Goal: Information Seeking & Learning: Learn about a topic

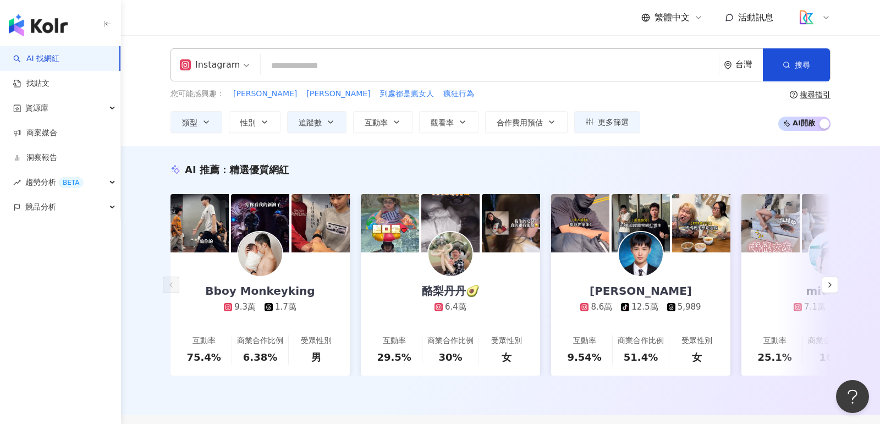
click at [352, 70] on input "search" at bounding box center [489, 66] width 449 height 21
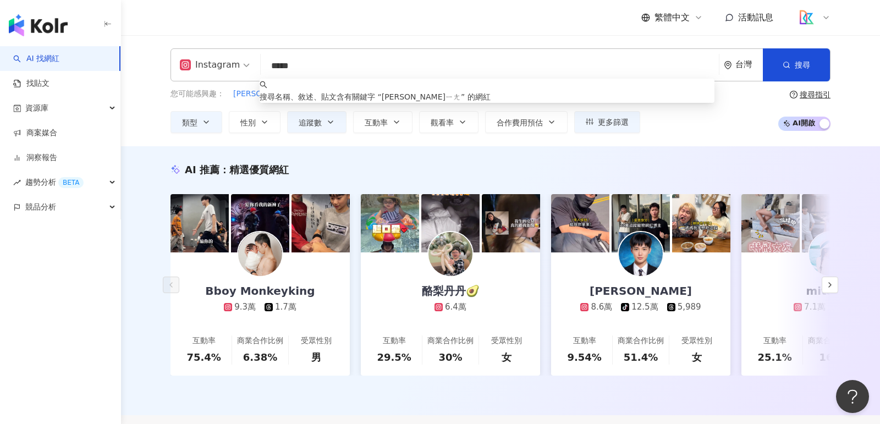
type input "***"
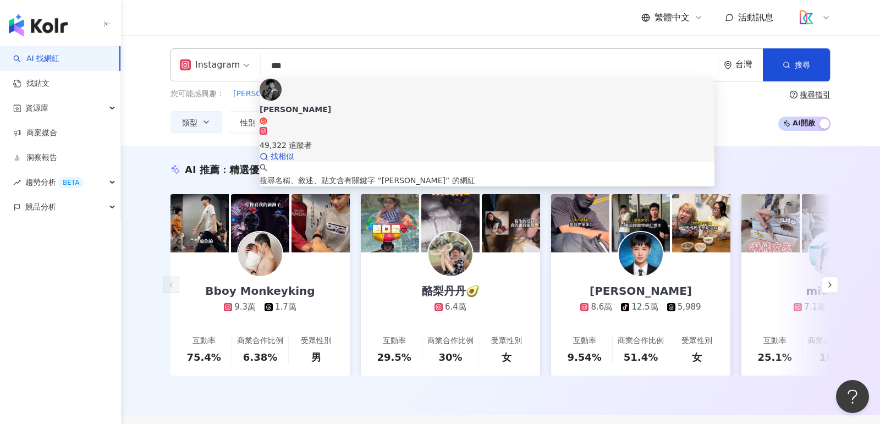
click at [341, 139] on div "49,322 追蹤者" at bounding box center [486, 145] width 455 height 12
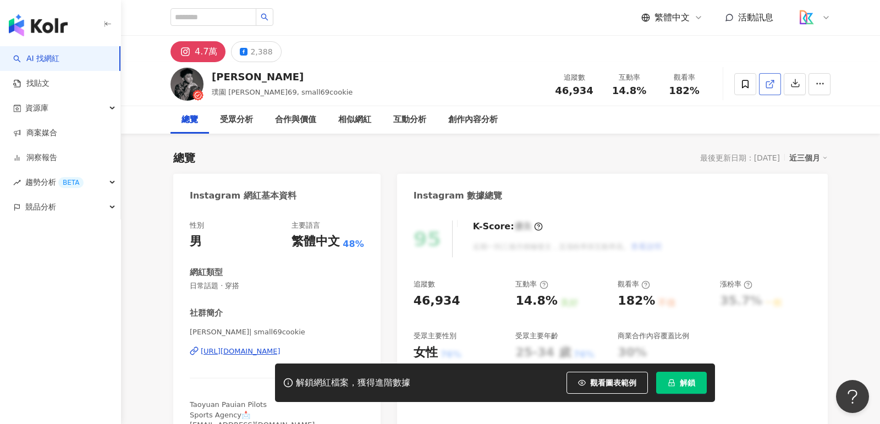
click at [771, 89] on link at bounding box center [770, 84] width 22 height 22
click at [256, 17] on input "search" at bounding box center [213, 17] width 86 height 18
type input "*"
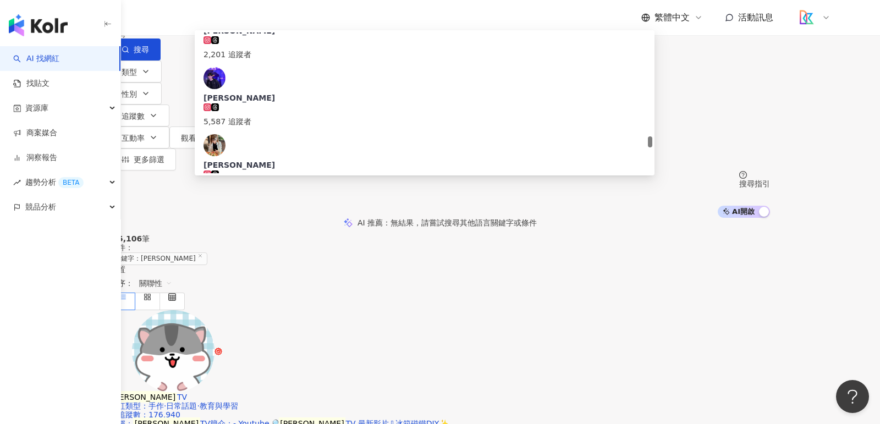
scroll to position [1619, 0]
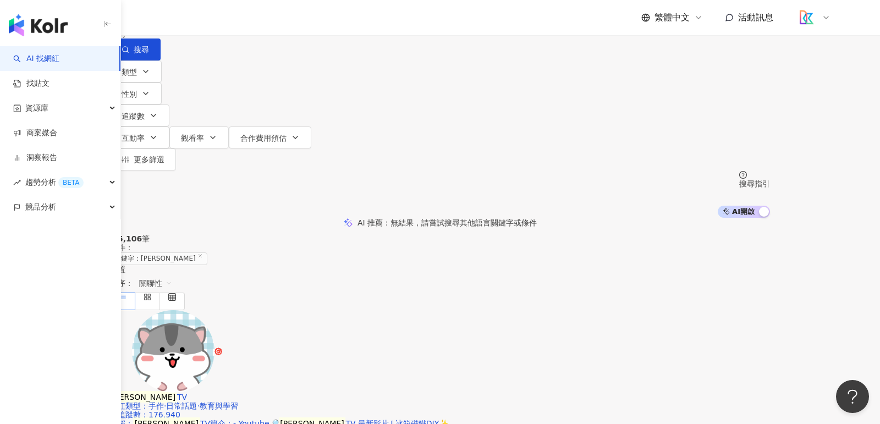
click at [270, 21] on input "*" at bounding box center [225, 10] width 89 height 21
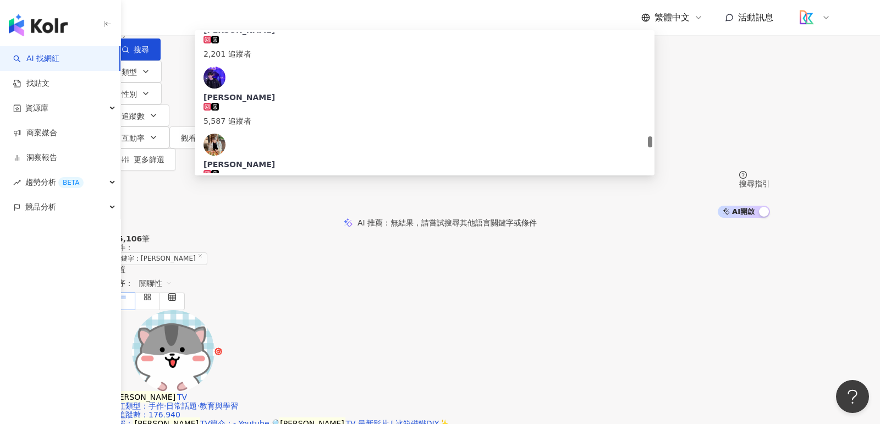
click at [270, 21] on input "*" at bounding box center [225, 10] width 89 height 21
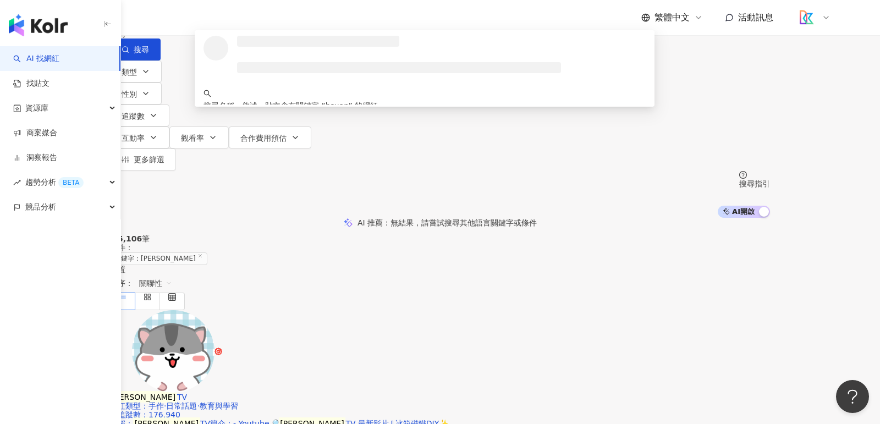
scroll to position [0, 0]
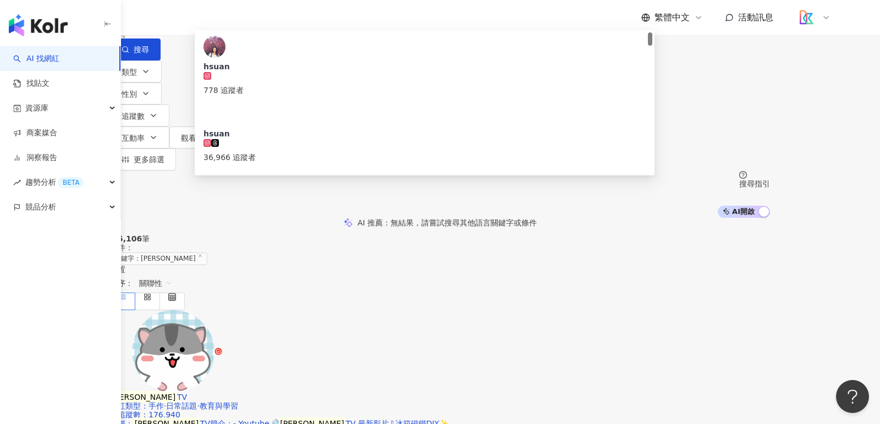
type input "********"
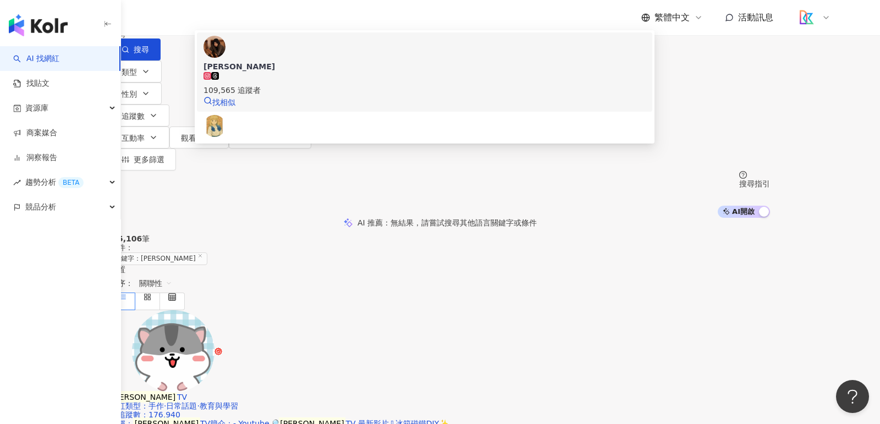
click at [347, 96] on div "109,565 追蹤者" at bounding box center [424, 90] width 442 height 12
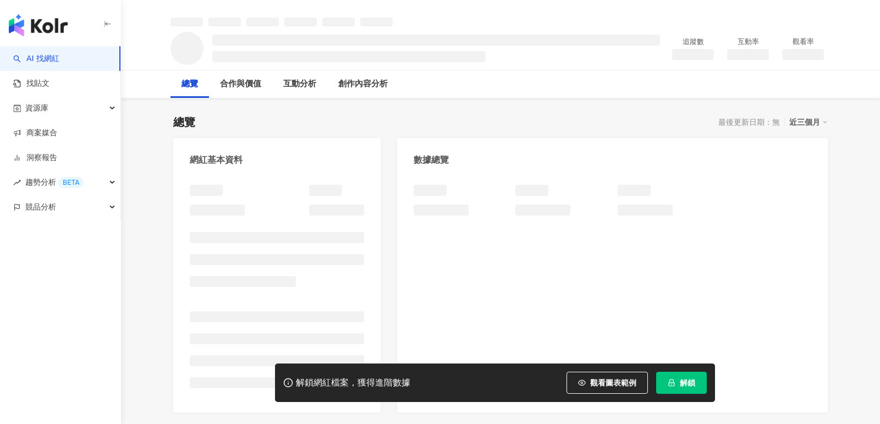
scroll to position [50, 0]
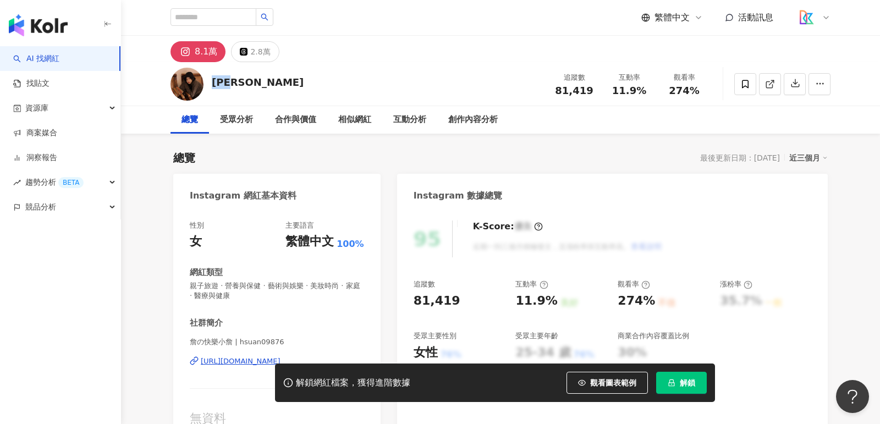
drag, startPoint x: 255, startPoint y: 92, endPoint x: 214, endPoint y: 86, distance: 40.5
click at [214, 86] on div "詹芷萱 追蹤數 81,419 互動率 11.9% 觀看率 274%" at bounding box center [500, 83] width 704 height 43
click at [767, 89] on link at bounding box center [770, 84] width 22 height 22
click at [230, 20] on input "search" at bounding box center [213, 17] width 86 height 18
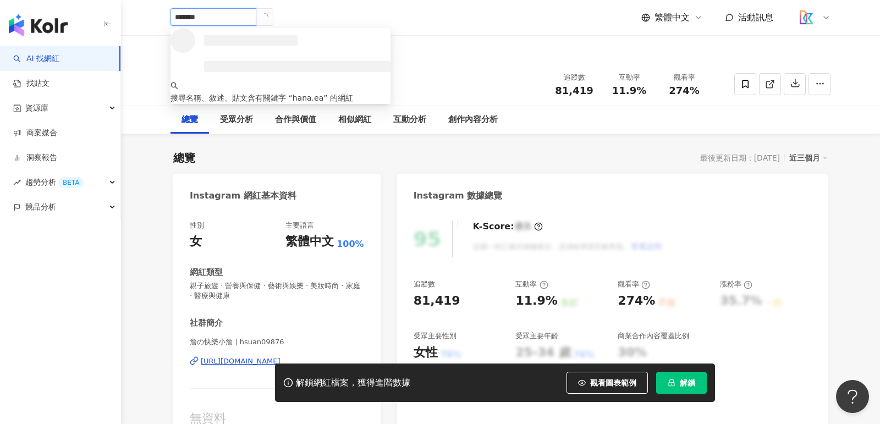
type input "********"
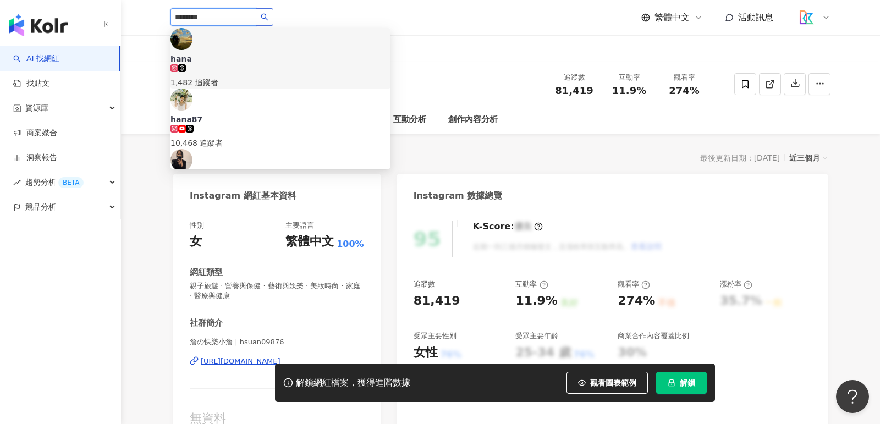
click at [266, 15] on button "button" at bounding box center [265, 17] width 18 height 18
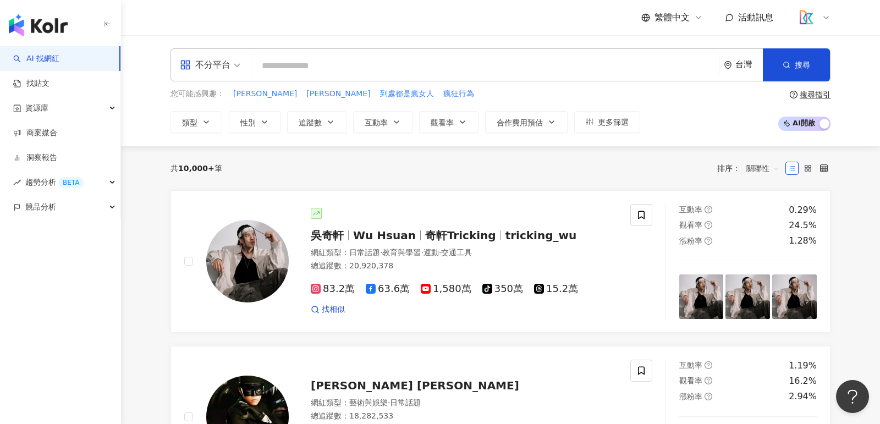
click at [516, 66] on input "search" at bounding box center [485, 66] width 458 height 21
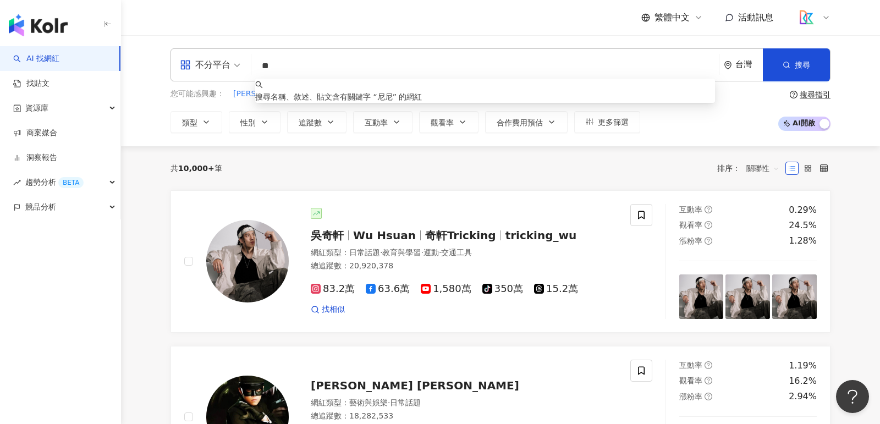
type input "*"
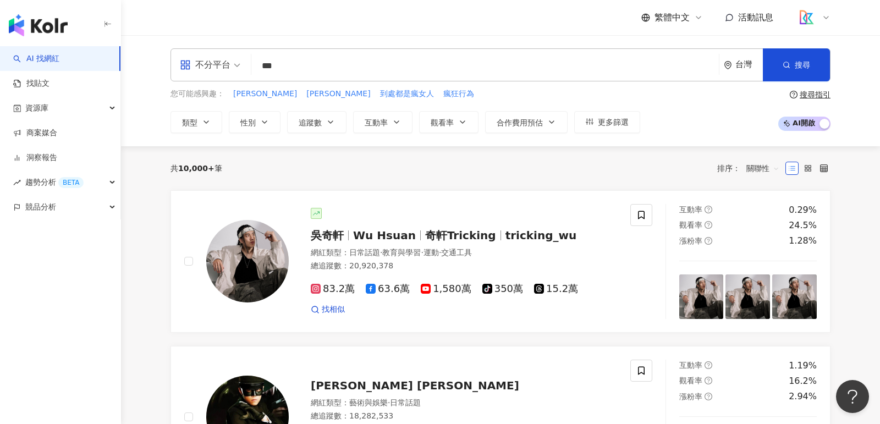
type input "**"
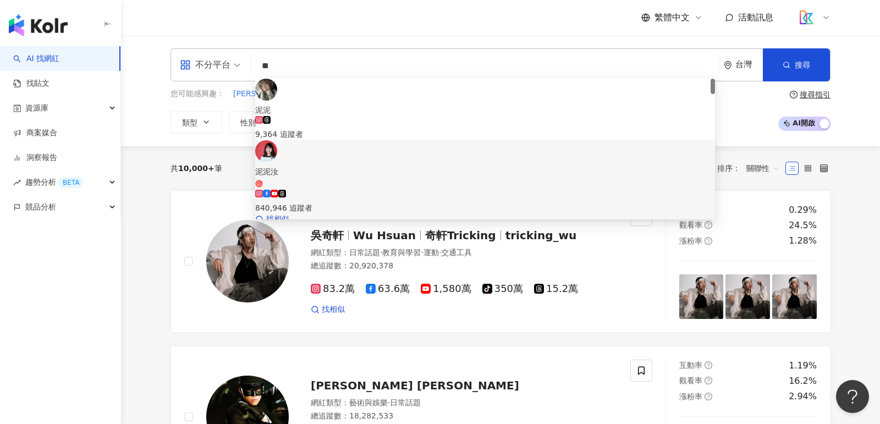
click at [489, 165] on span "泥泥汝" at bounding box center [485, 176] width 460 height 23
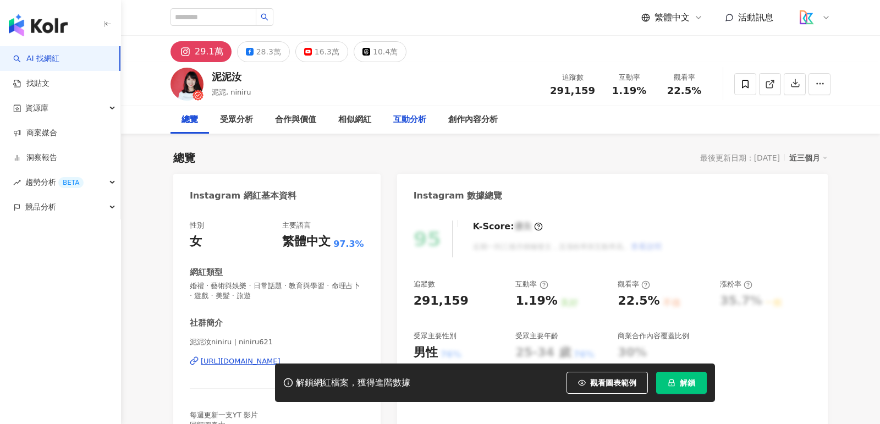
click at [404, 128] on div "互動分析" at bounding box center [409, 119] width 55 height 27
click at [358, 113] on div "相似網紅" at bounding box center [354, 119] width 33 height 13
click at [357, 120] on div "相似網紅" at bounding box center [354, 119] width 33 height 13
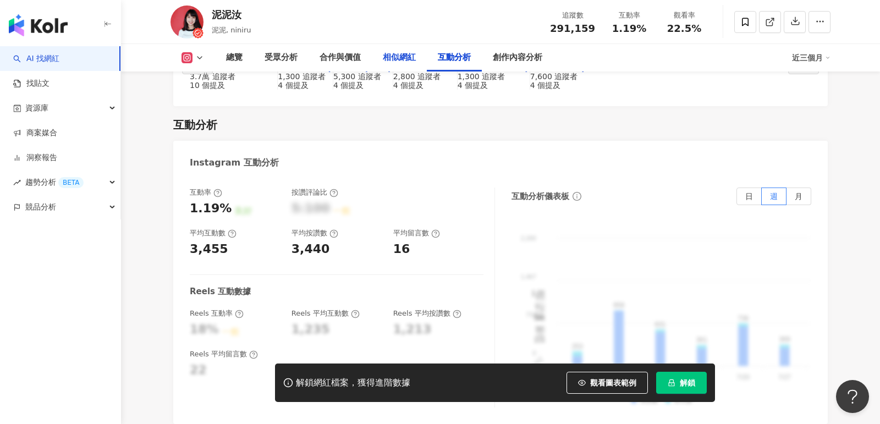
click at [402, 56] on div "相似網紅" at bounding box center [399, 57] width 33 height 13
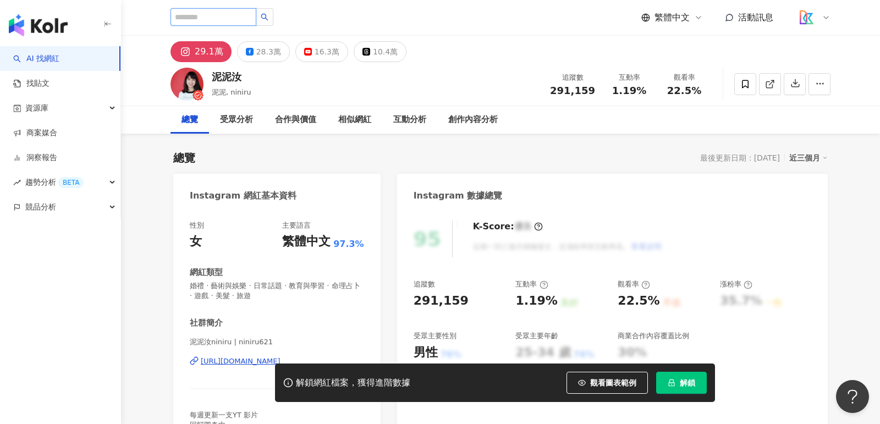
click at [240, 15] on input "search" at bounding box center [213, 17] width 86 height 18
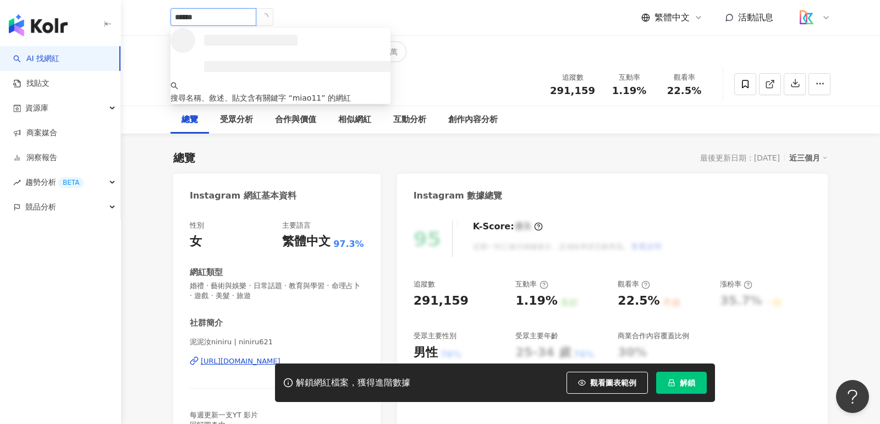
type input "*******"
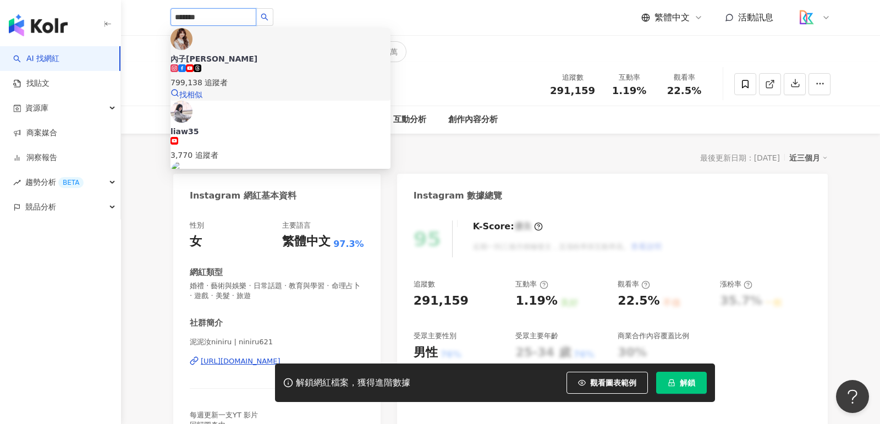
click at [241, 53] on div "內子[PERSON_NAME]" at bounding box center [280, 58] width 220 height 11
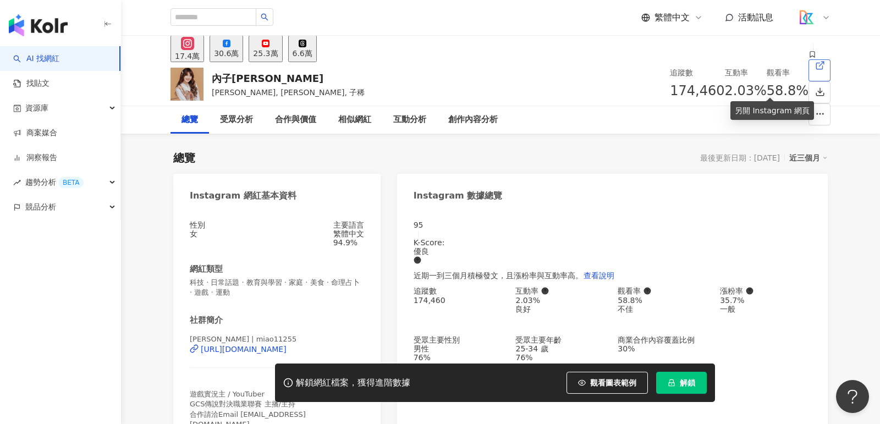
click at [816, 69] on icon at bounding box center [819, 66] width 6 height 6
click at [217, 19] on input "search" at bounding box center [213, 17] width 86 height 18
click at [34, 18] on img "button" at bounding box center [38, 25] width 59 height 22
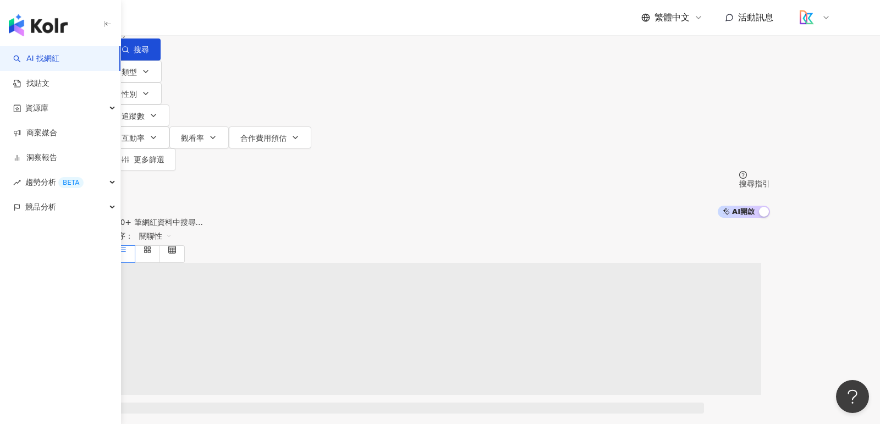
click at [247, 60] on div "不分平台 台灣 搜尋" at bounding box center [440, 30] width 660 height 60
click at [165, 19] on span "不分平台" at bounding box center [141, 10] width 48 height 18
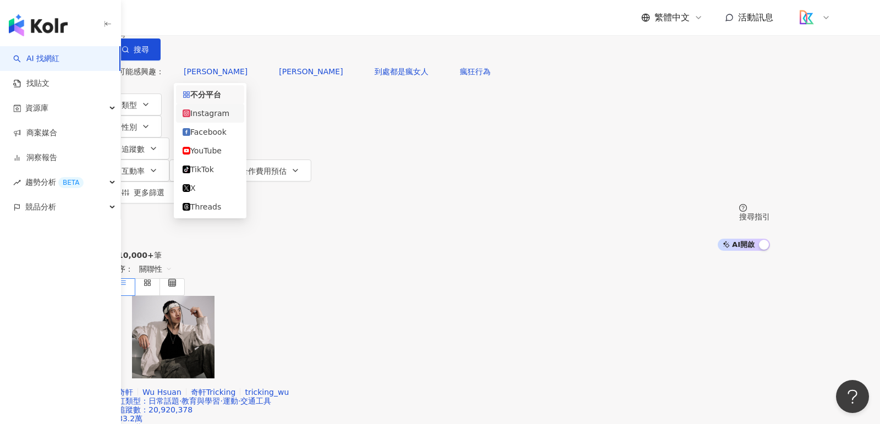
click at [213, 114] on div "Instagram" at bounding box center [209, 113] width 55 height 12
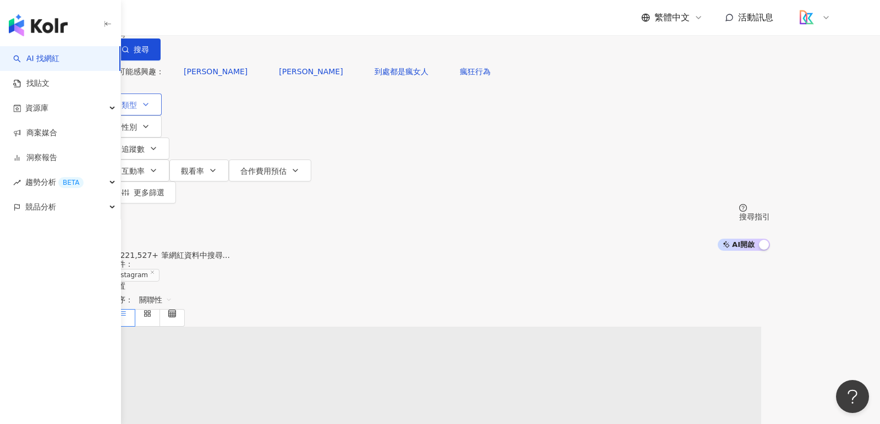
click at [150, 109] on icon "button" at bounding box center [145, 104] width 9 height 9
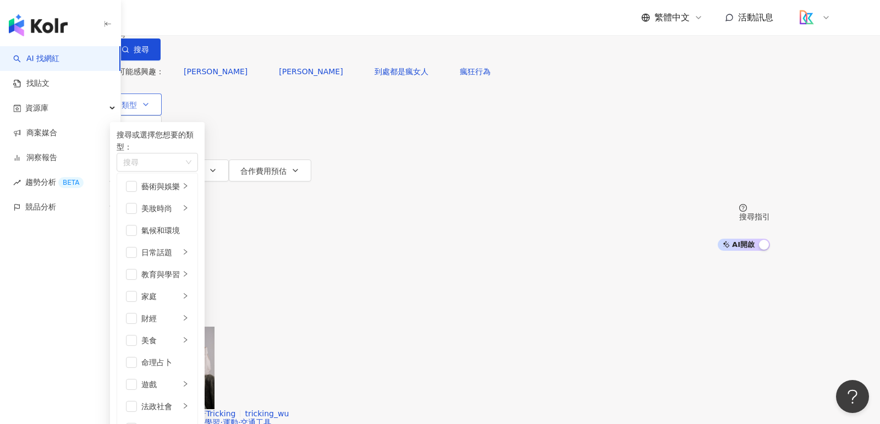
scroll to position [91, 0]
click at [137, 379] on span "button" at bounding box center [131, 384] width 11 height 11
click at [551, 251] on div "共 10,000+ 筆 條件 ： Instagram 重置 排序： 關聯性" at bounding box center [440, 288] width 660 height 75
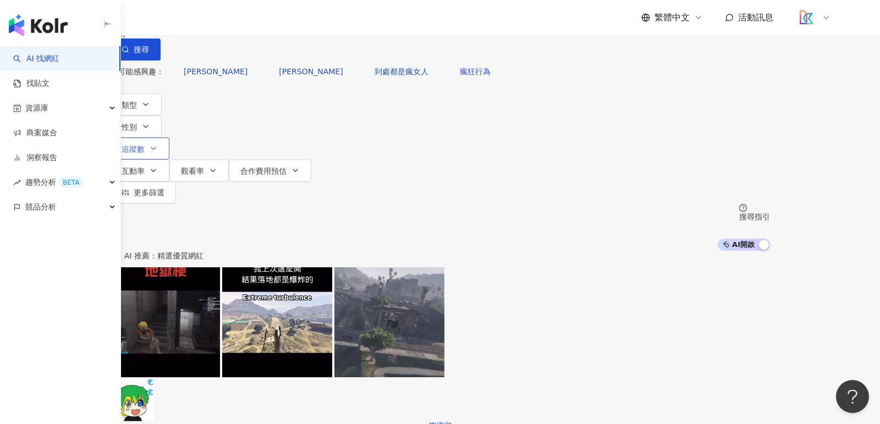
click at [145, 145] on span "追蹤數" at bounding box center [132, 149] width 23 height 9
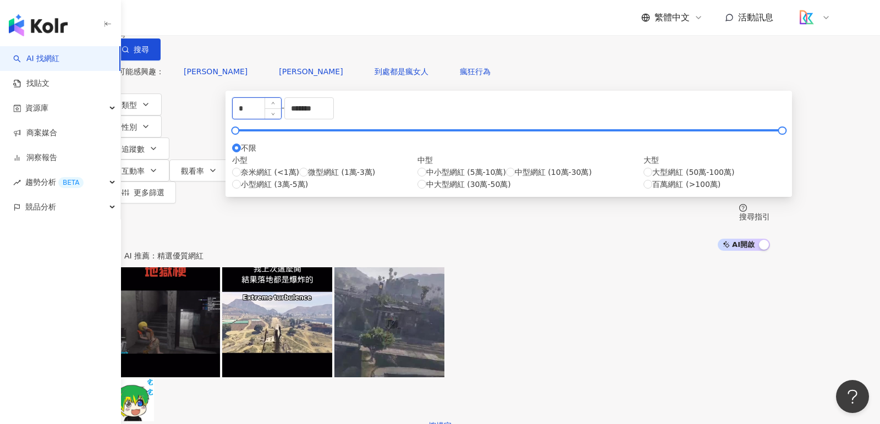
drag, startPoint x: 352, startPoint y: 170, endPoint x: 300, endPoint y: 173, distance: 52.9
click at [281, 119] on input "*" at bounding box center [257, 108] width 48 height 21
type input "*"
type input "*****"
drag, startPoint x: 501, startPoint y: 167, endPoint x: 398, endPoint y: 164, distance: 102.8
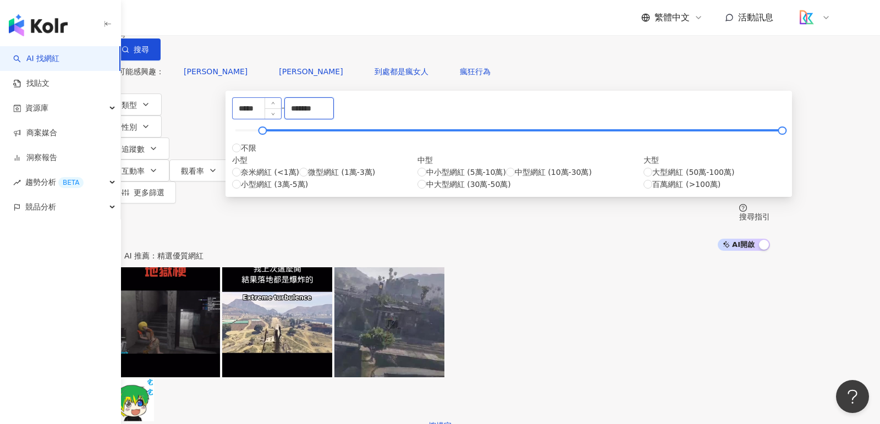
click at [398, 164] on div "***** - ******* 不限 小型 奈米網紅 (<1萬) 微型網紅 (1萬-3萬) 小型網紅 (3萬-5萬) 中型 中小型網紅 (5萬-10萬) 中型…" at bounding box center [508, 143] width 553 height 93
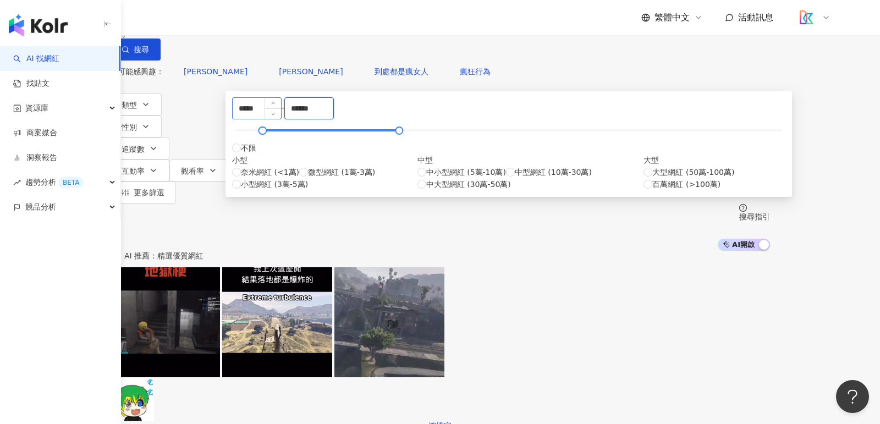
type input "******"
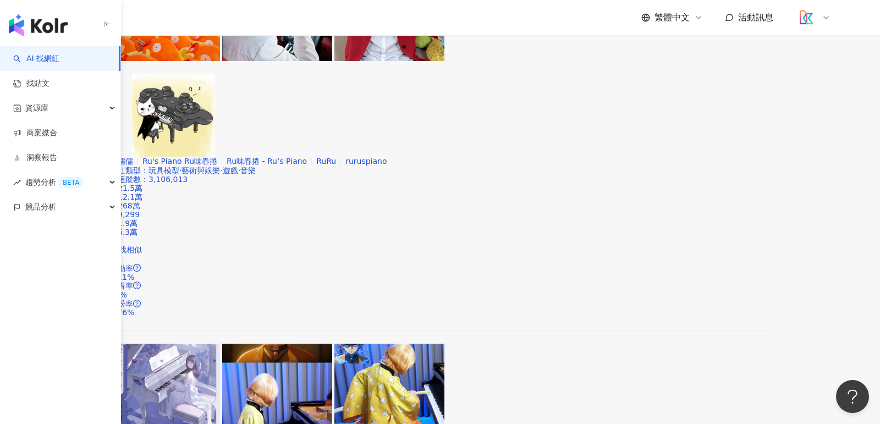
scroll to position [993, 0]
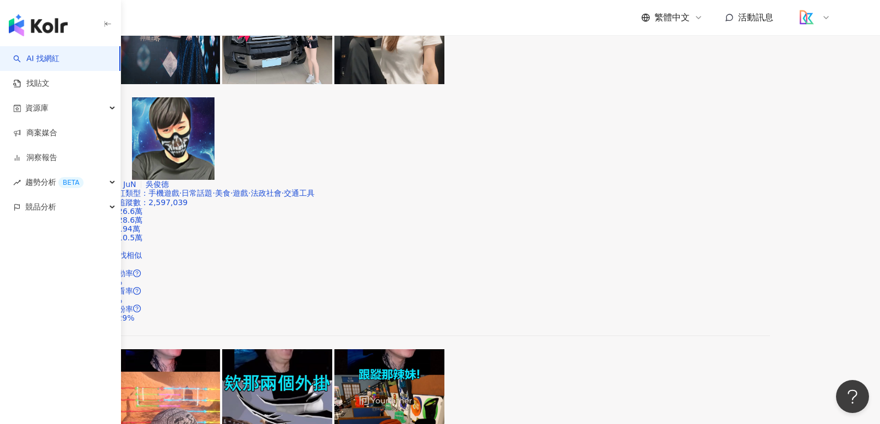
scroll to position [1912, 0]
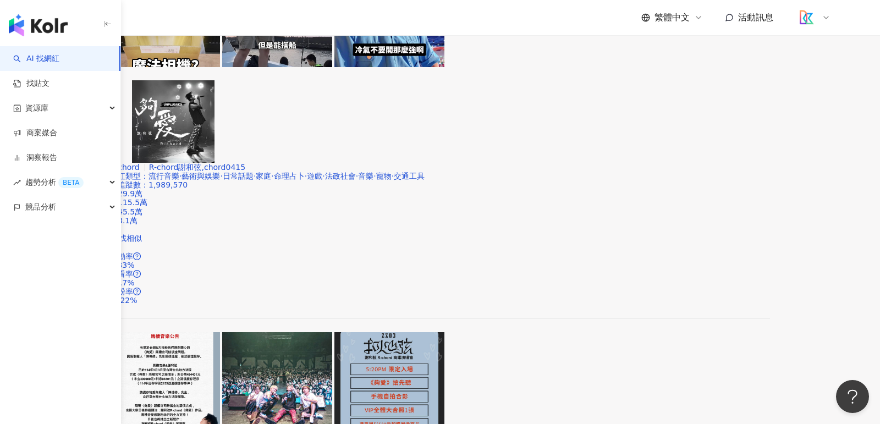
scroll to position [1755, 0]
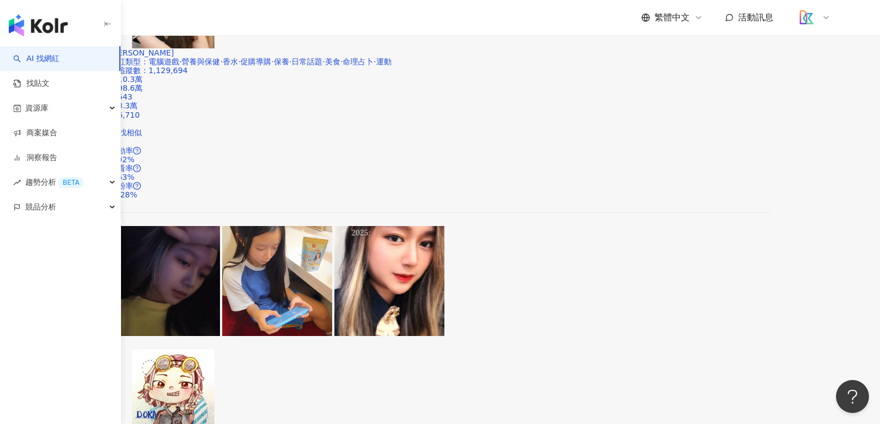
scroll to position [1912, 0]
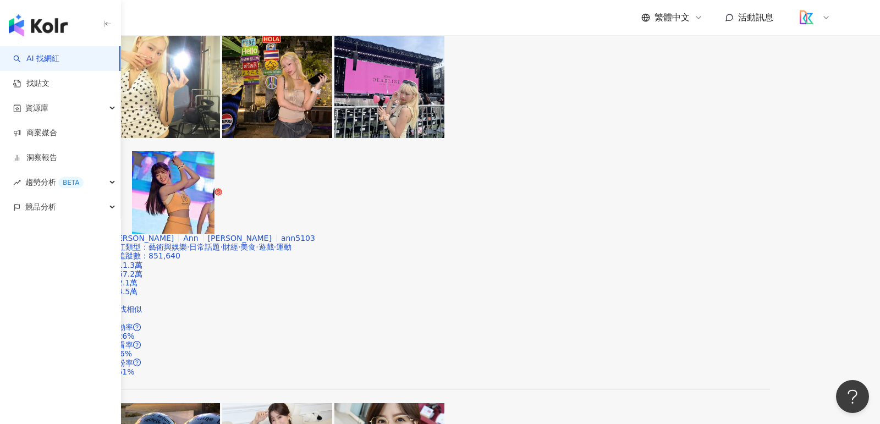
scroll to position [847, 0]
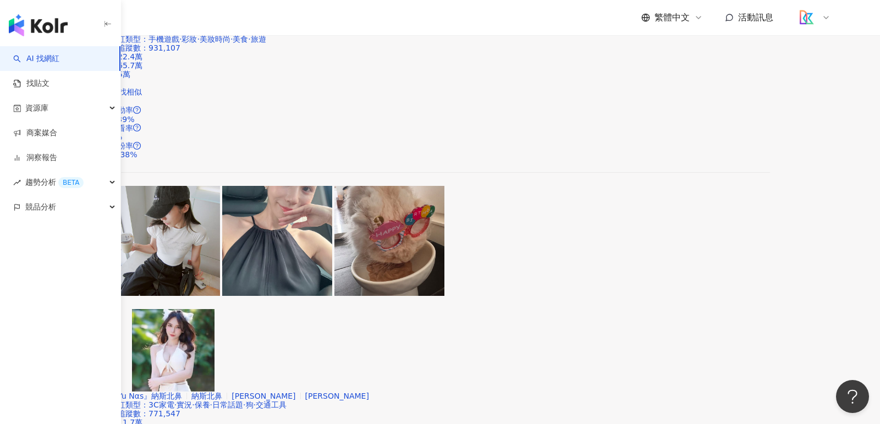
scroll to position [1912, 0]
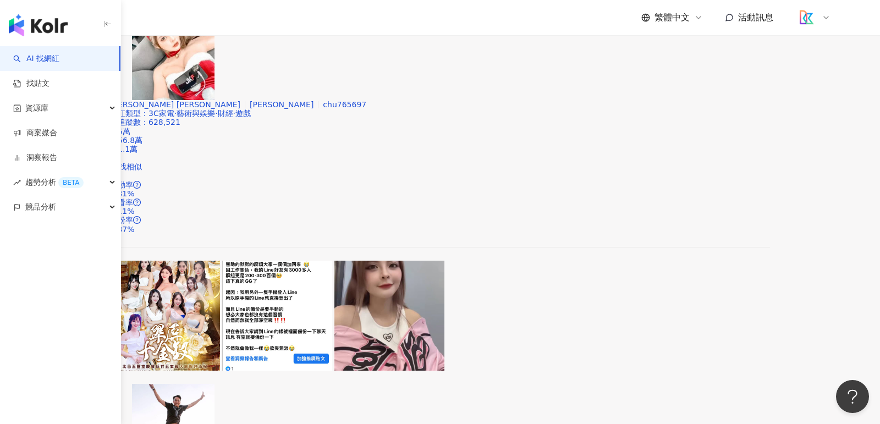
scroll to position [1889, 0]
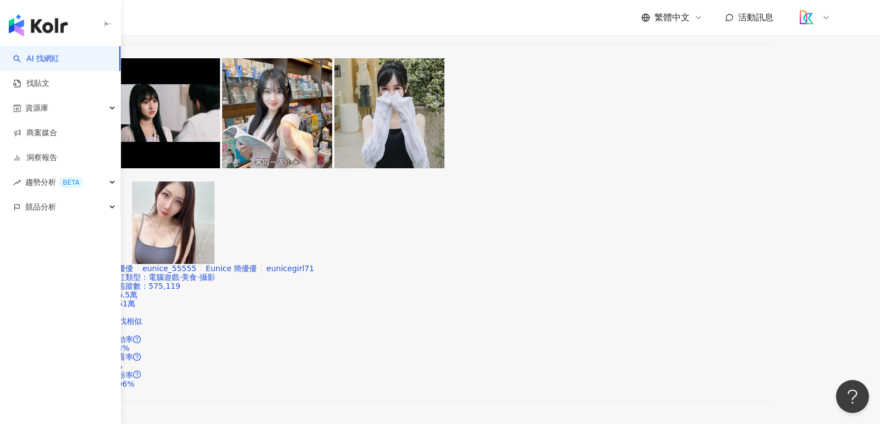
scroll to position [2003, 0]
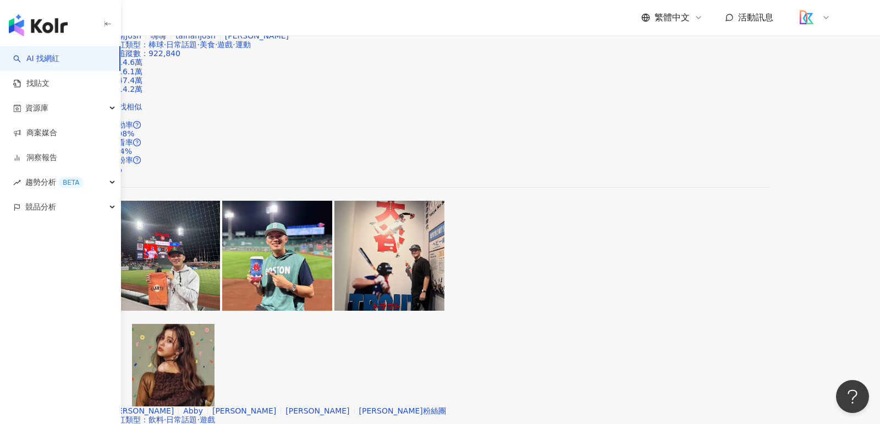
scroll to position [1912, 0]
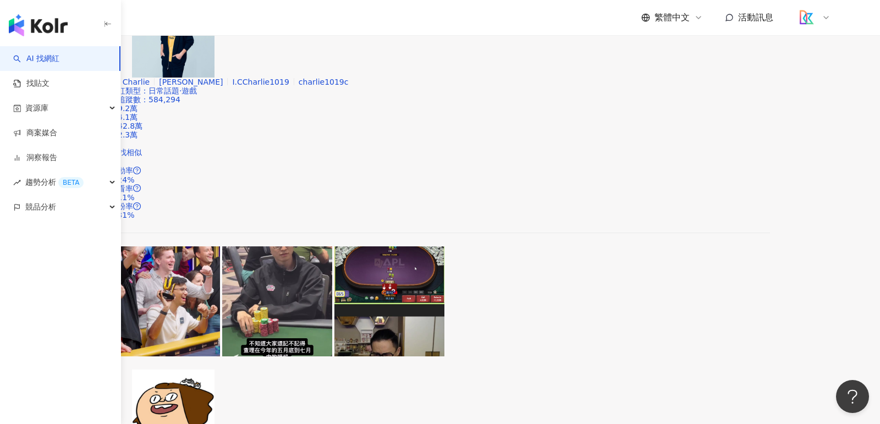
scroll to position [309, 0]
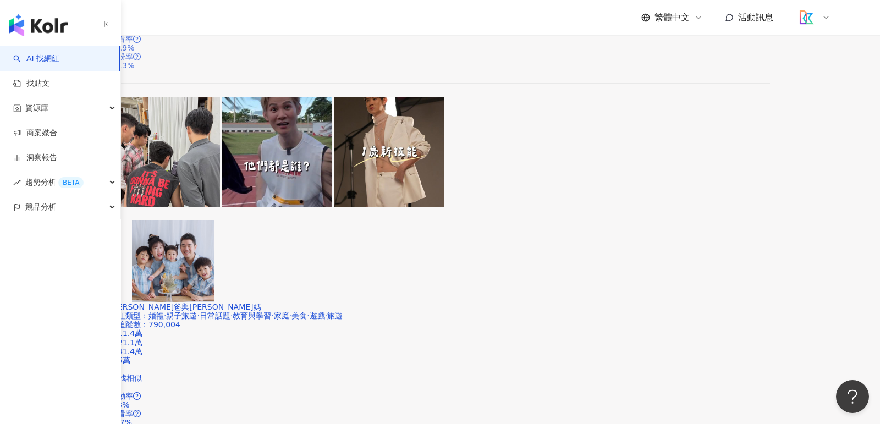
scroll to position [1912, 0]
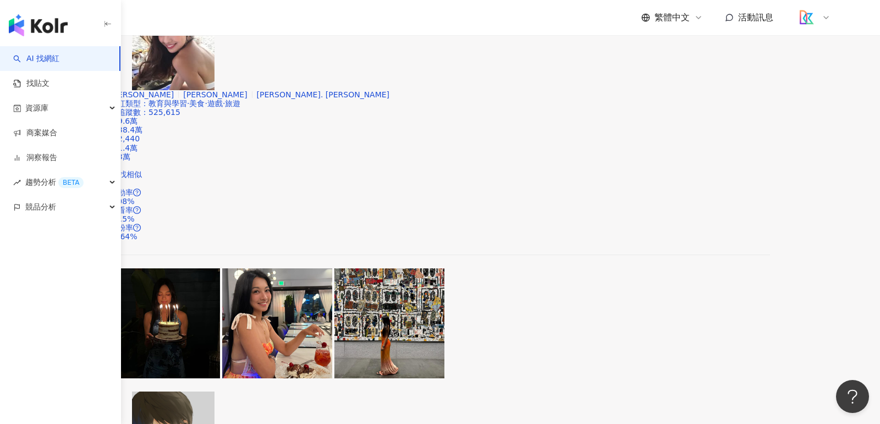
scroll to position [1870, 0]
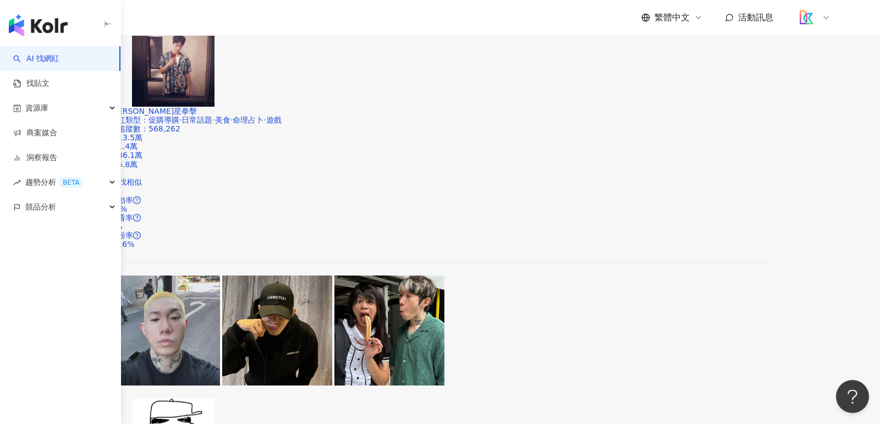
scroll to position [1811, 0]
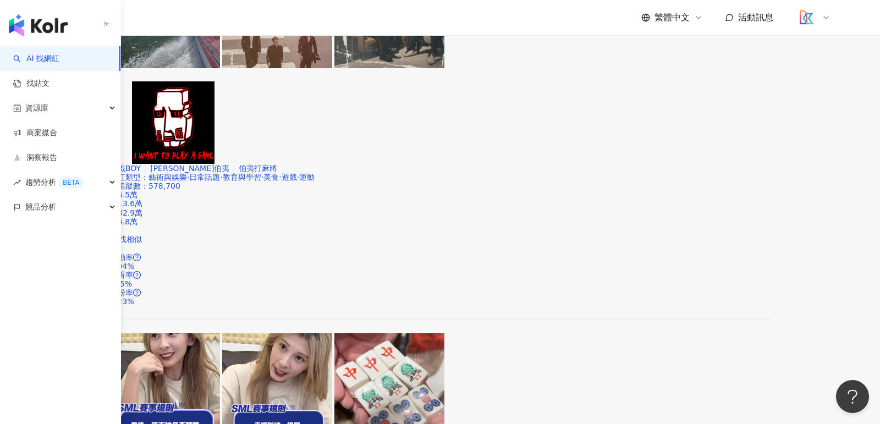
scroll to position [1920, 0]
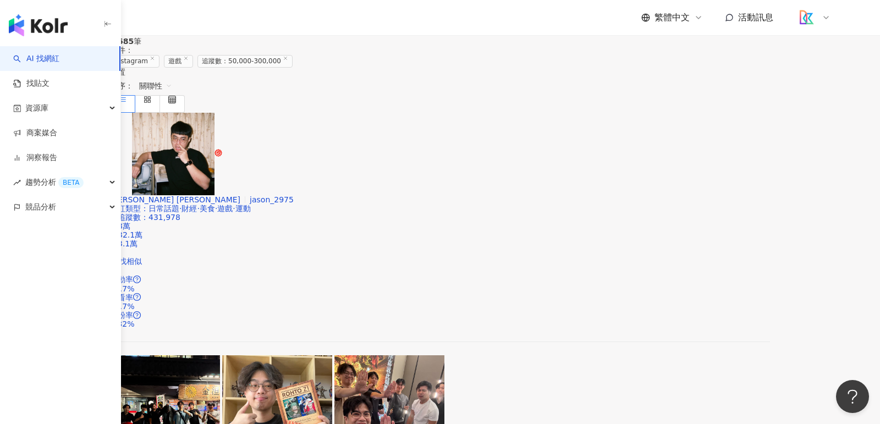
scroll to position [113, 0]
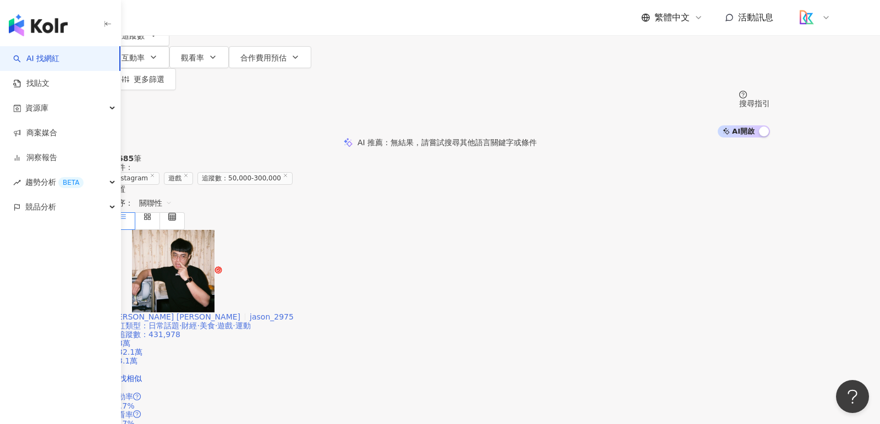
click at [294, 312] on span "jason_2975" at bounding box center [272, 316] width 44 height 9
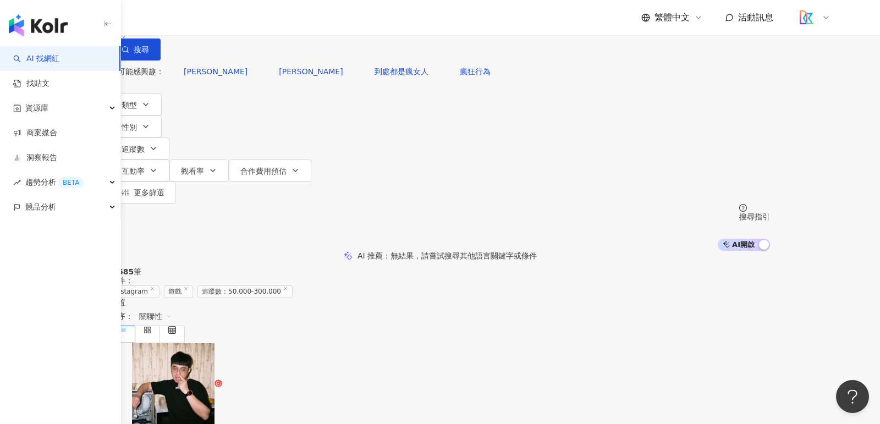
click at [278, 21] on input "search" at bounding box center [233, 10] width 89 height 21
paste input "**********"
type input "**********"
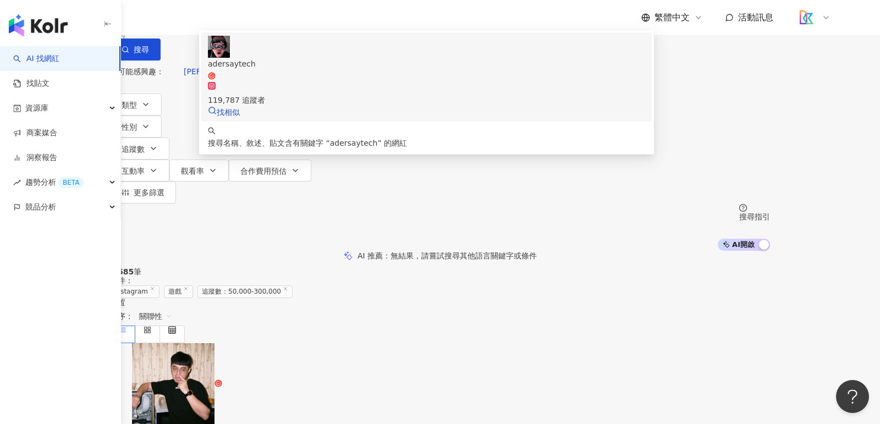
click at [368, 99] on div "119,787 追蹤者" at bounding box center [426, 94] width 437 height 24
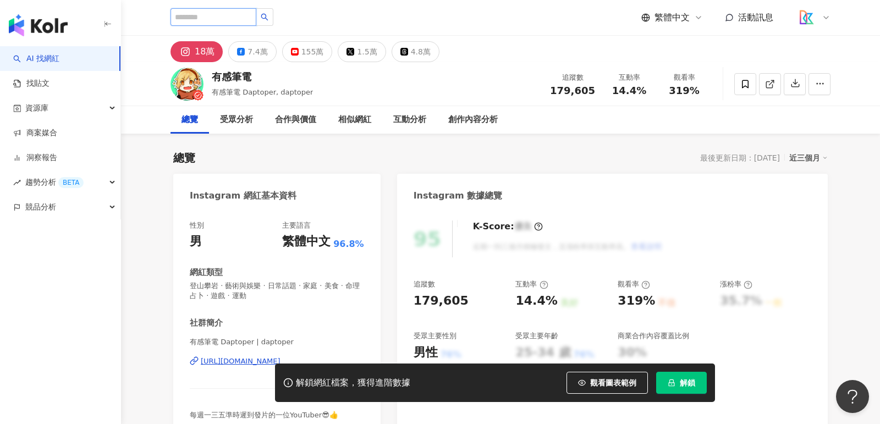
click at [211, 18] on input "search" at bounding box center [213, 17] width 86 height 18
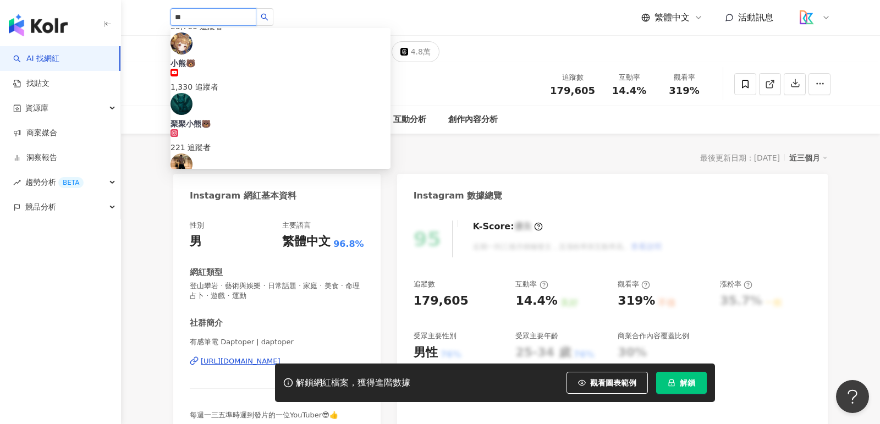
scroll to position [541, 0]
drag, startPoint x: 210, startPoint y: 15, endPoint x: 118, endPoint y: 13, distance: 92.4
type input "******"
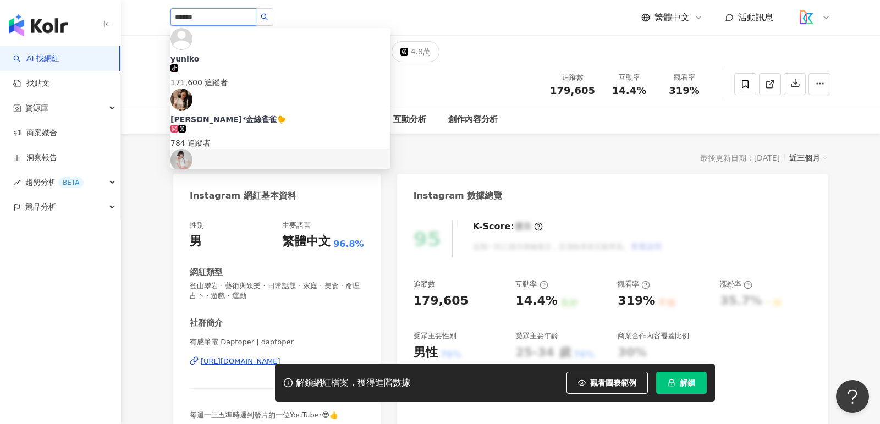
click at [256, 174] on span "小熊" at bounding box center [280, 179] width 220 height 11
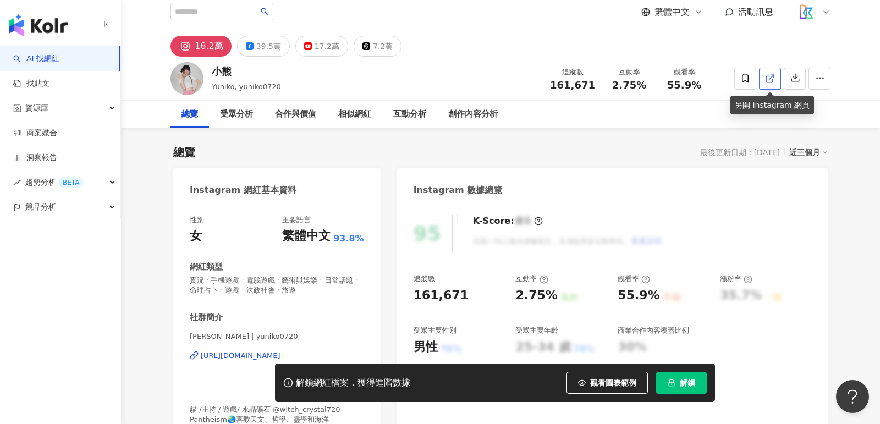
click at [770, 76] on icon at bounding box center [770, 79] width 10 height 10
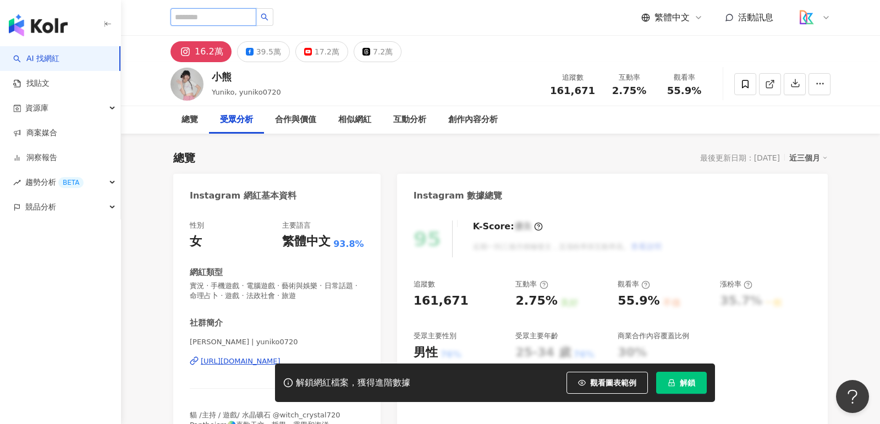
click at [227, 14] on input "search" at bounding box center [213, 17] width 86 height 18
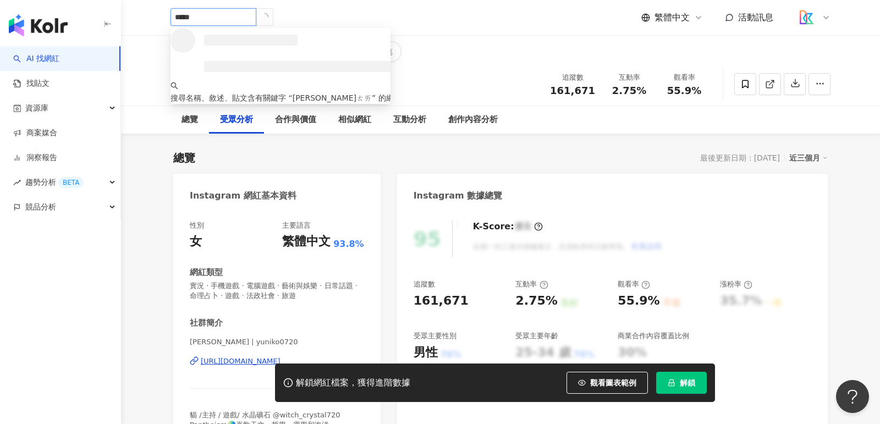
type input "****"
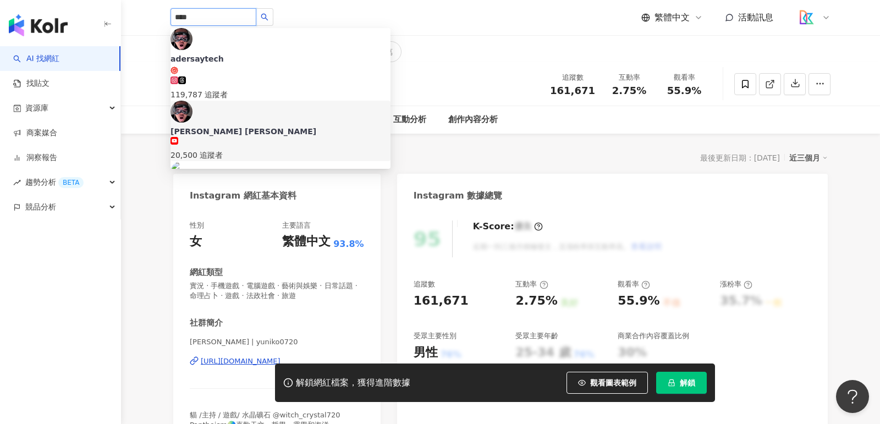
click at [238, 126] on div "[PERSON_NAME] [PERSON_NAME]" at bounding box center [280, 131] width 220 height 11
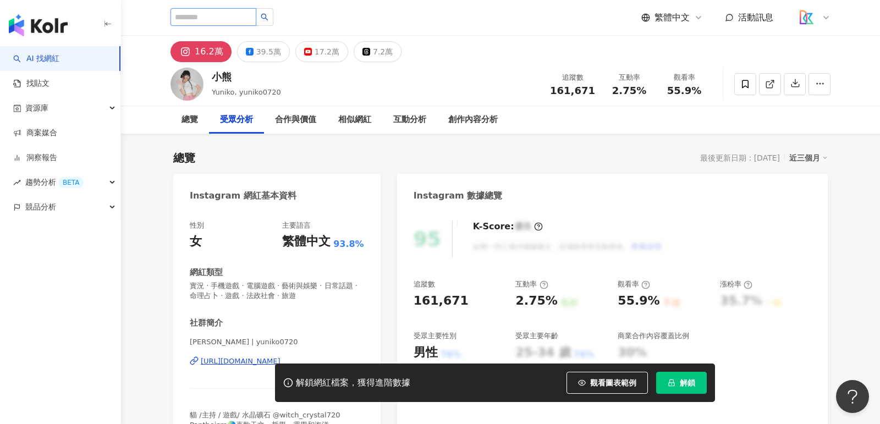
click at [234, 14] on input "search" at bounding box center [213, 17] width 86 height 18
type input "*"
type input "****"
click at [230, 14] on input "****" at bounding box center [213, 17] width 86 height 18
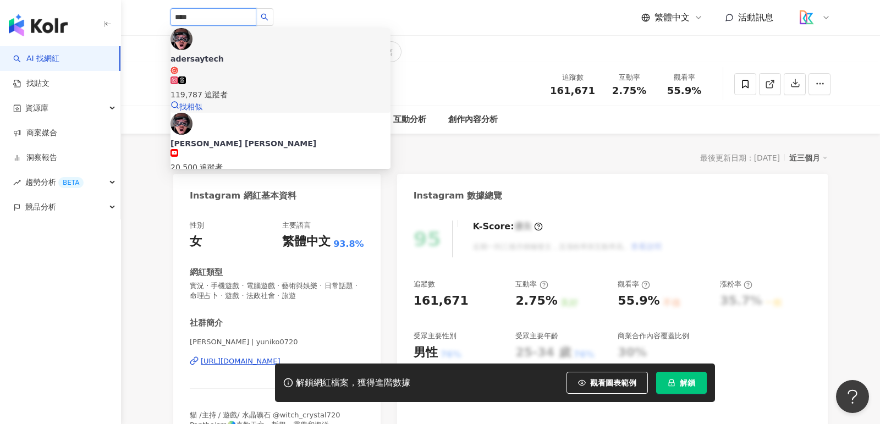
click at [236, 53] on div "adersaytech" at bounding box center [280, 58] width 220 height 11
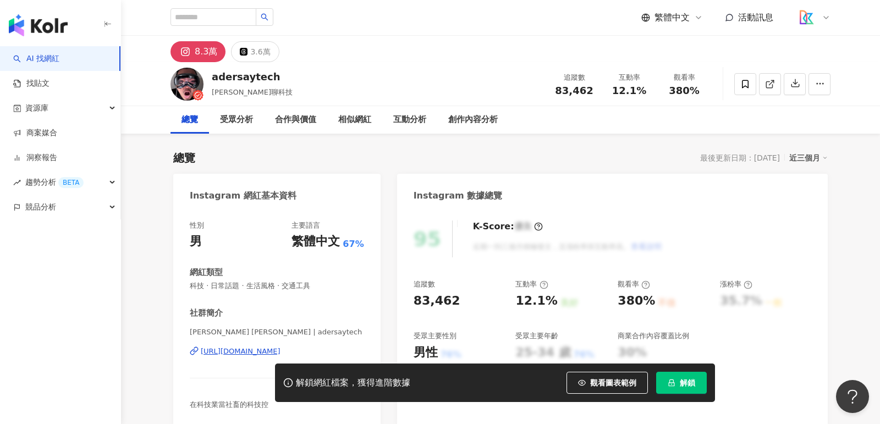
click at [765, 90] on link at bounding box center [770, 84] width 22 height 22
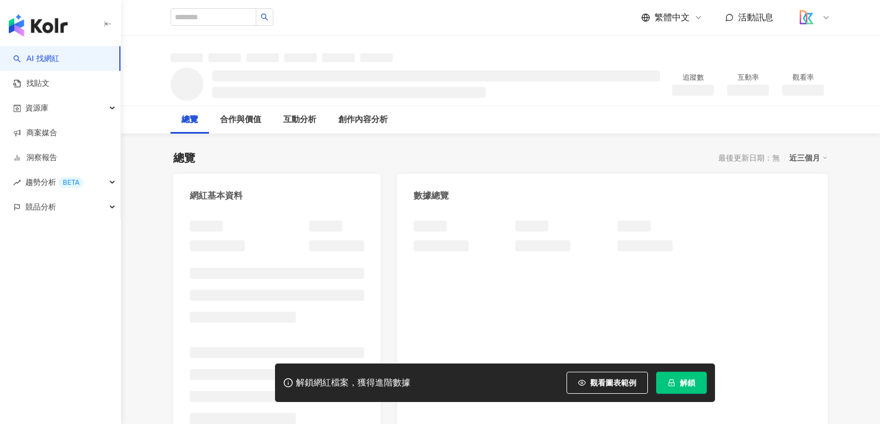
scroll to position [25, 0]
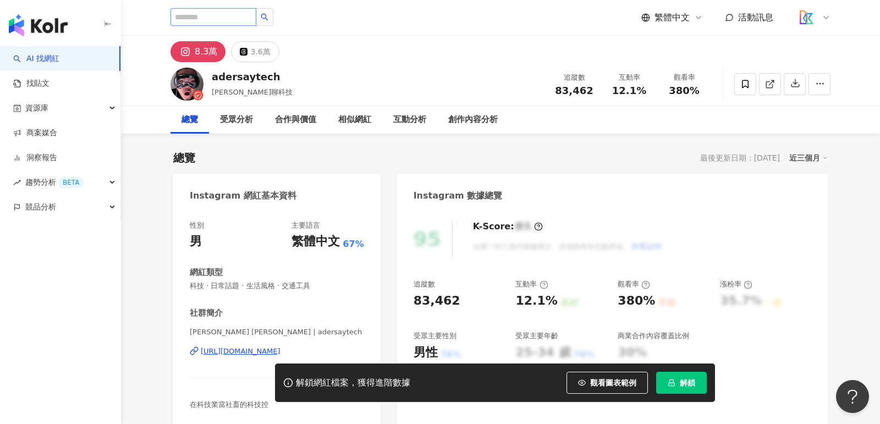
click at [246, 21] on input "search" at bounding box center [213, 17] width 86 height 18
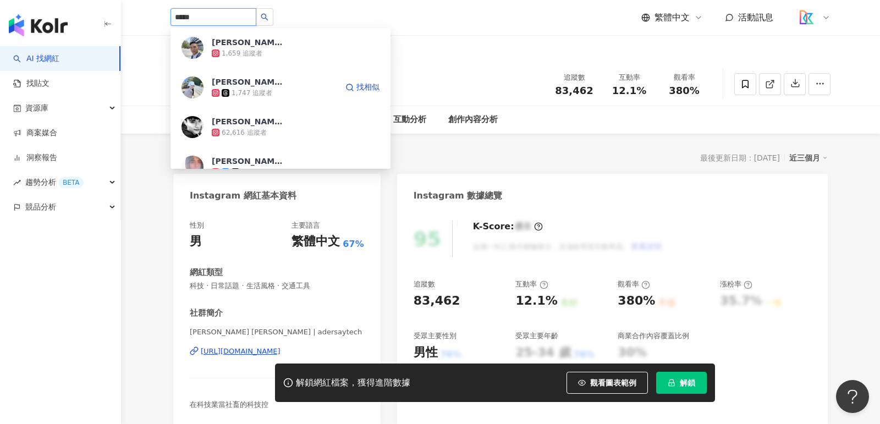
type input "***"
click at [244, 16] on input "***" at bounding box center [213, 17] width 86 height 18
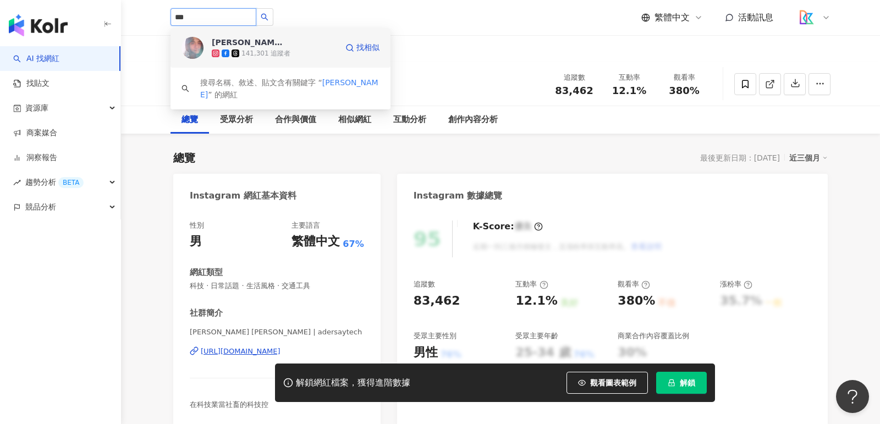
click at [255, 40] on div "[PERSON_NAME]杰 TWINS" at bounding box center [247, 42] width 71 height 11
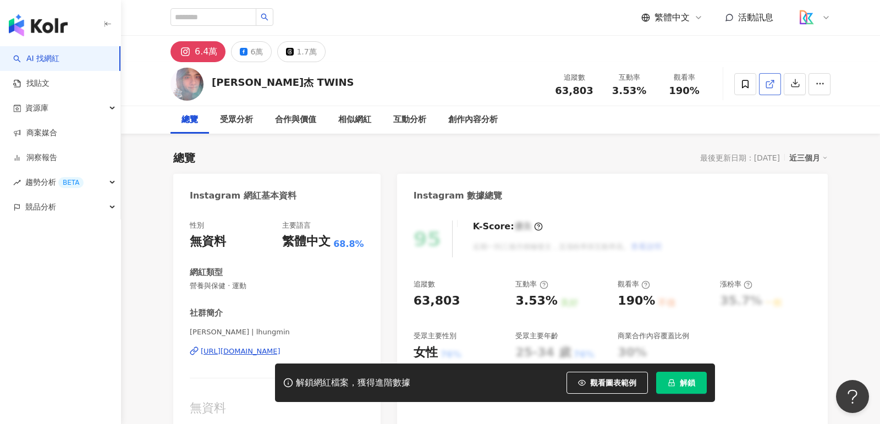
click at [769, 81] on icon at bounding box center [769, 84] width 6 height 6
